Goal: Task Accomplishment & Management: Use online tool/utility

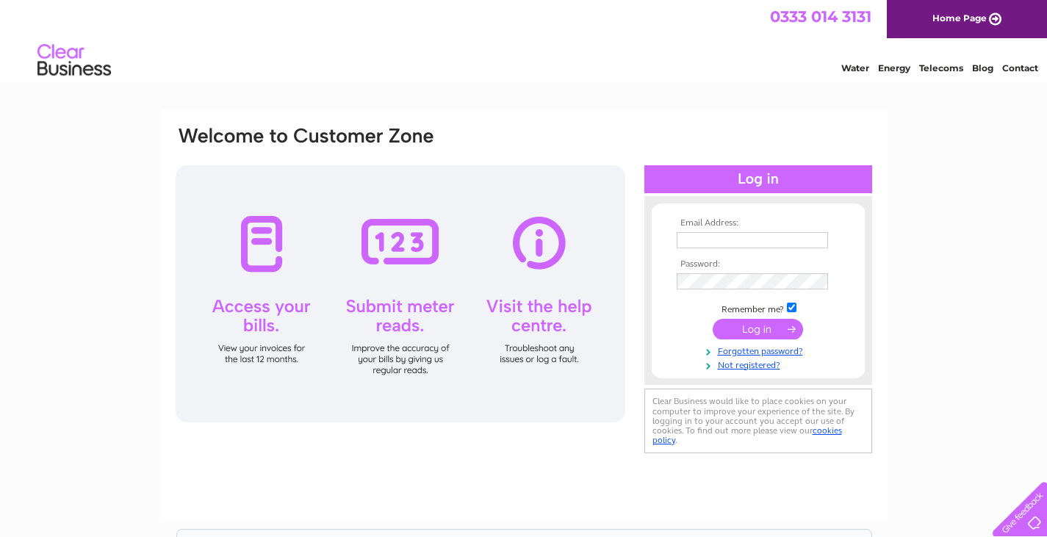
type input "kayehurrion@hotmail.co.uk"
click at [760, 325] on input "submit" at bounding box center [758, 329] width 90 height 21
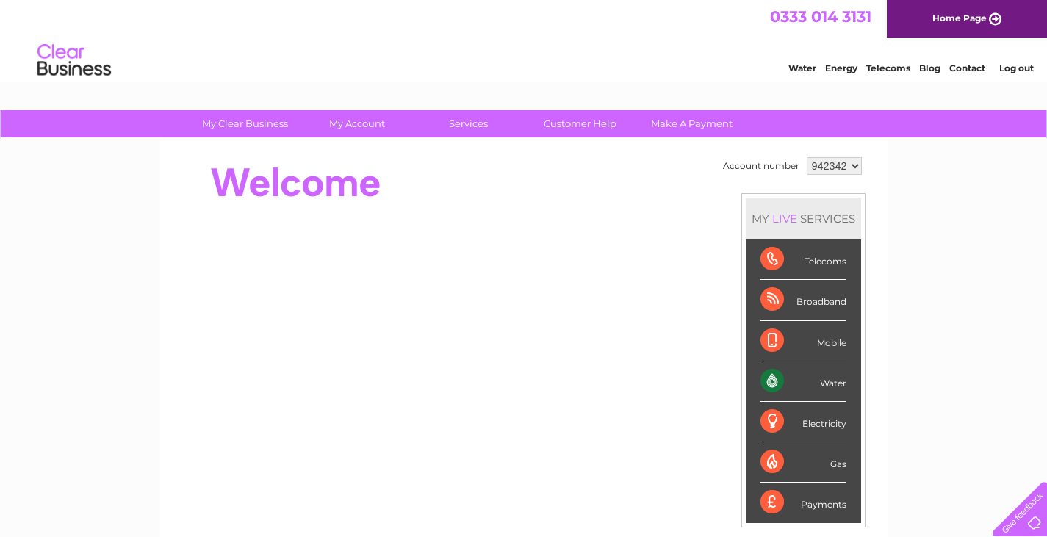
click at [834, 383] on div "Water" at bounding box center [803, 381] width 86 height 40
click at [805, 67] on link "Water" at bounding box center [802, 67] width 28 height 11
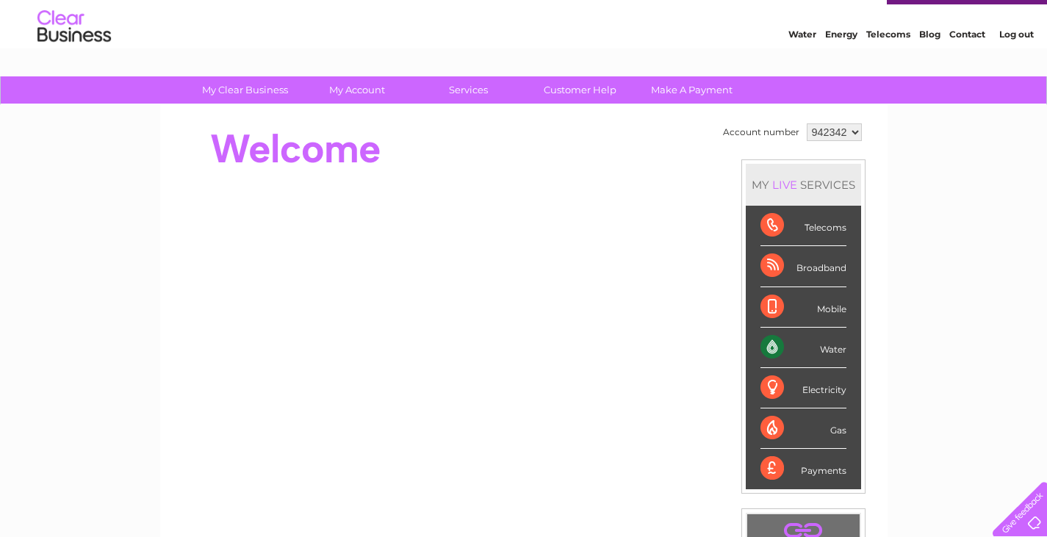
scroll to position [29, 0]
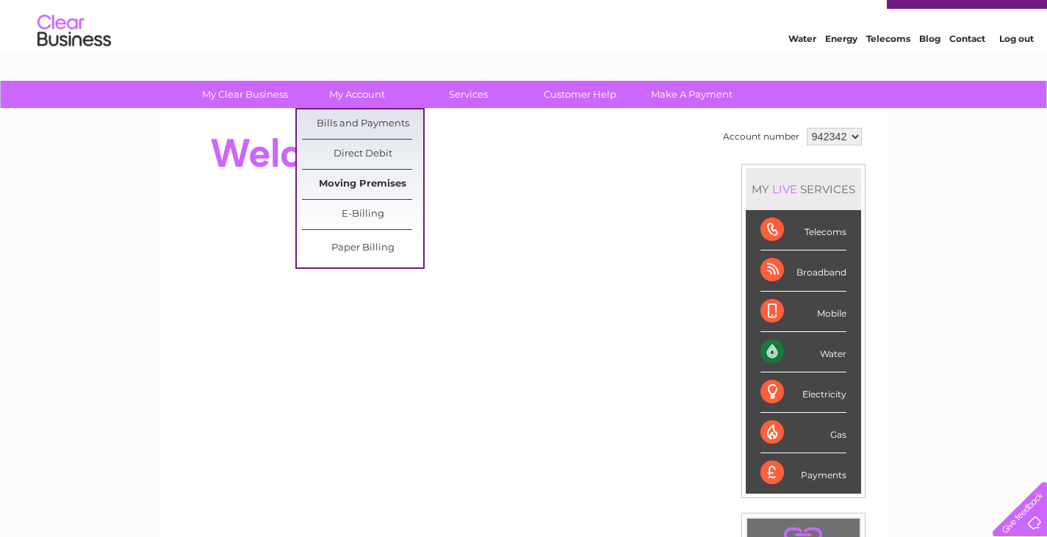
click at [388, 183] on link "Moving Premises" at bounding box center [362, 184] width 121 height 29
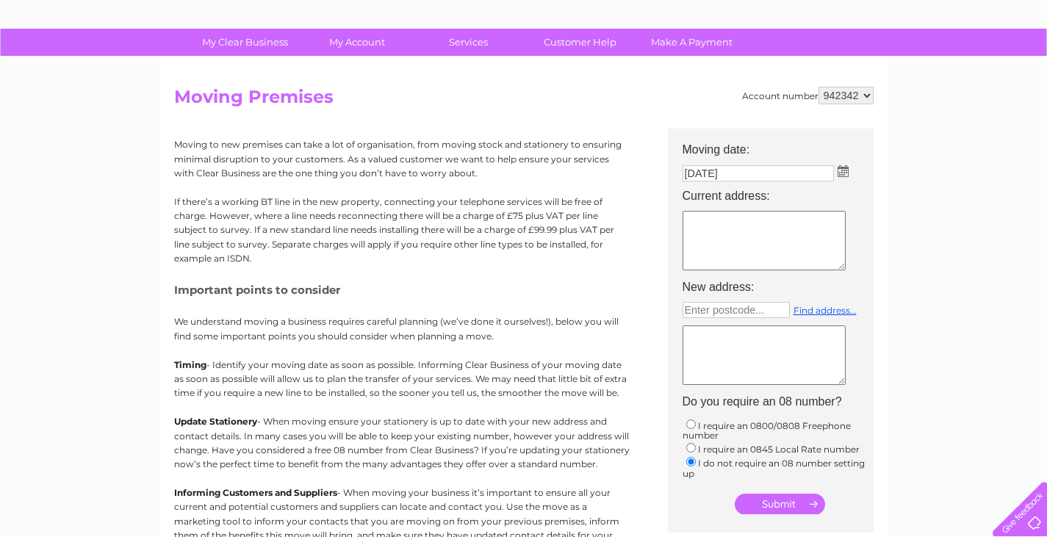
scroll to position [66, 0]
